Goal: Task Accomplishment & Management: Use online tool/utility

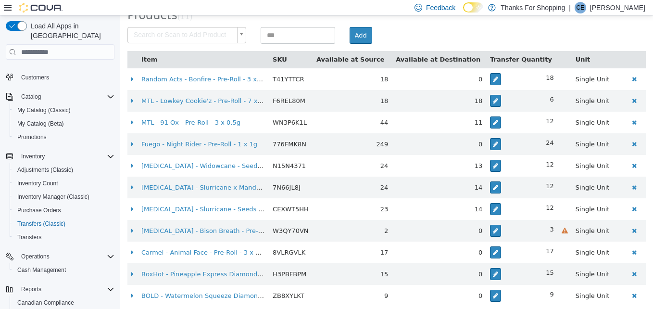
scroll to position [331, 0]
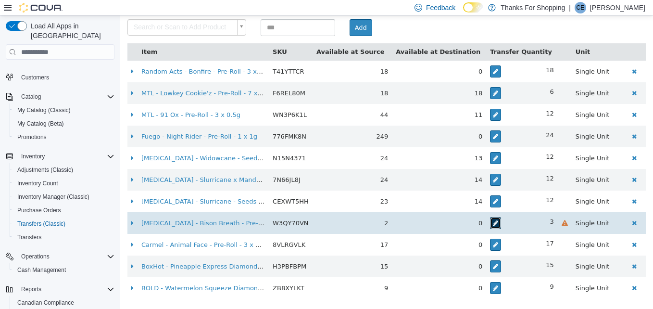
click at [493, 225] on icon "button" at bounding box center [495, 223] width 5 height 6
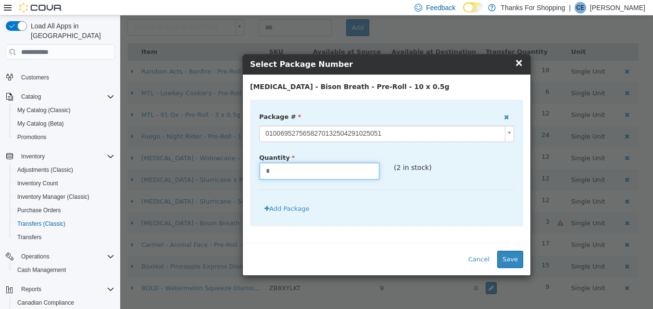
drag, startPoint x: 283, startPoint y: 169, endPoint x: 239, endPoint y: 167, distance: 43.3
click at [243, 167] on div "[MEDICAL_DATA] - Bison Breath - Pre-Roll - 10 x 0.5g Package # 0100695275658270…" at bounding box center [387, 159] width 288 height 168
type input "*"
click at [510, 252] on button "Save" at bounding box center [510, 259] width 26 height 17
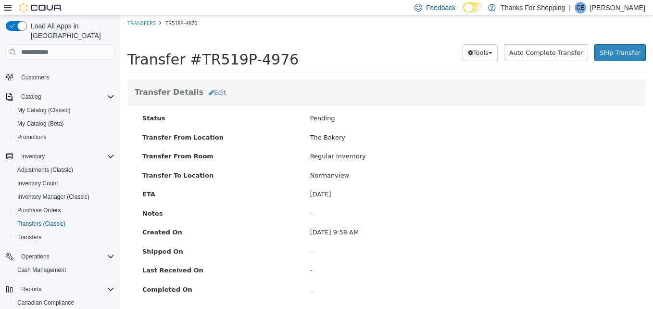
scroll to position [0, 0]
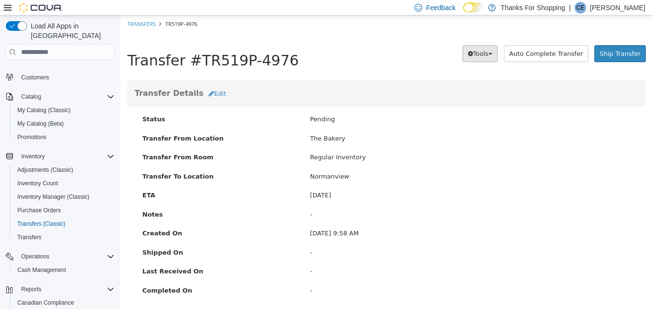
click at [489, 53] on span "Tools" at bounding box center [480, 53] width 15 height 7
click at [471, 74] on span "PDF Download" at bounding box center [455, 72] width 49 height 8
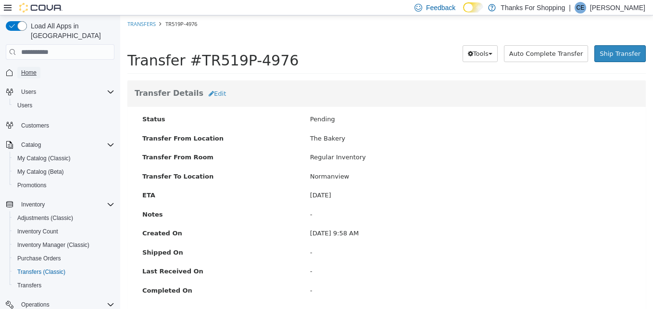
drag, startPoint x: 33, startPoint y: 58, endPoint x: 263, endPoint y: 83, distance: 231.2
click at [33, 67] on span "Home" at bounding box center [28, 73] width 15 height 12
